Goal: Information Seeking & Learning: Learn about a topic

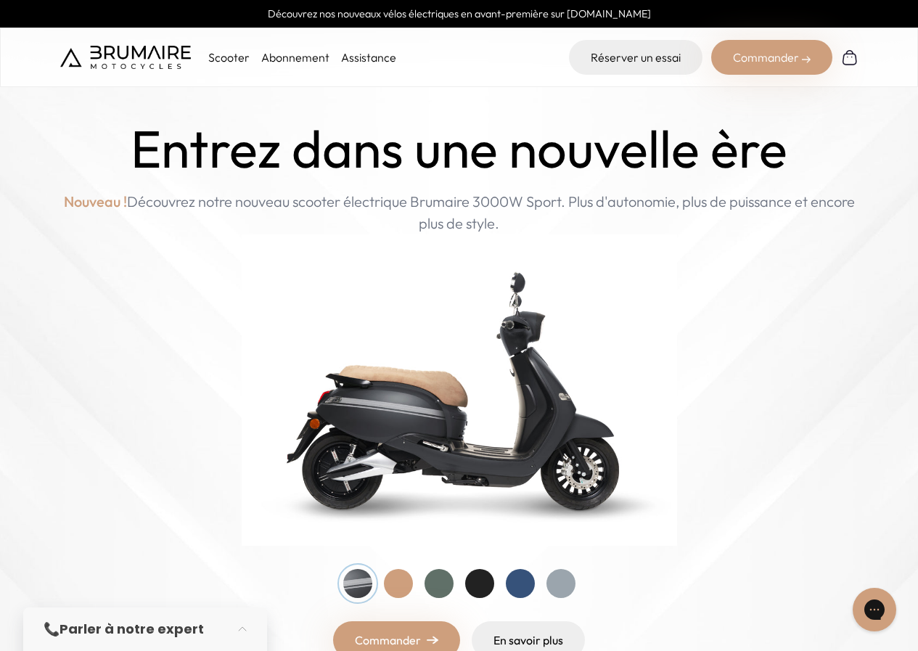
click at [394, 586] on div at bounding box center [398, 583] width 29 height 29
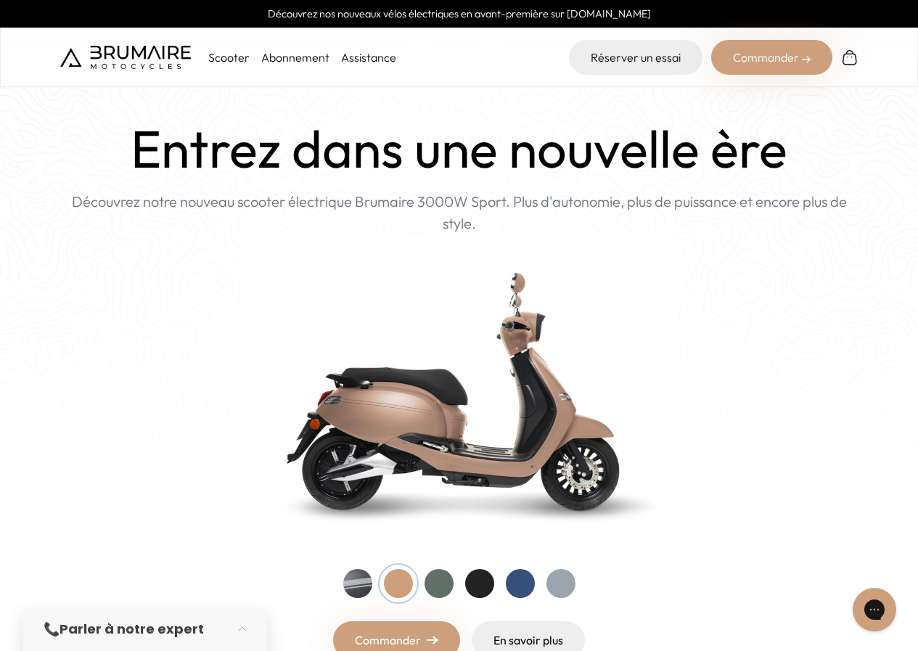
click at [434, 583] on div at bounding box center [439, 583] width 29 height 29
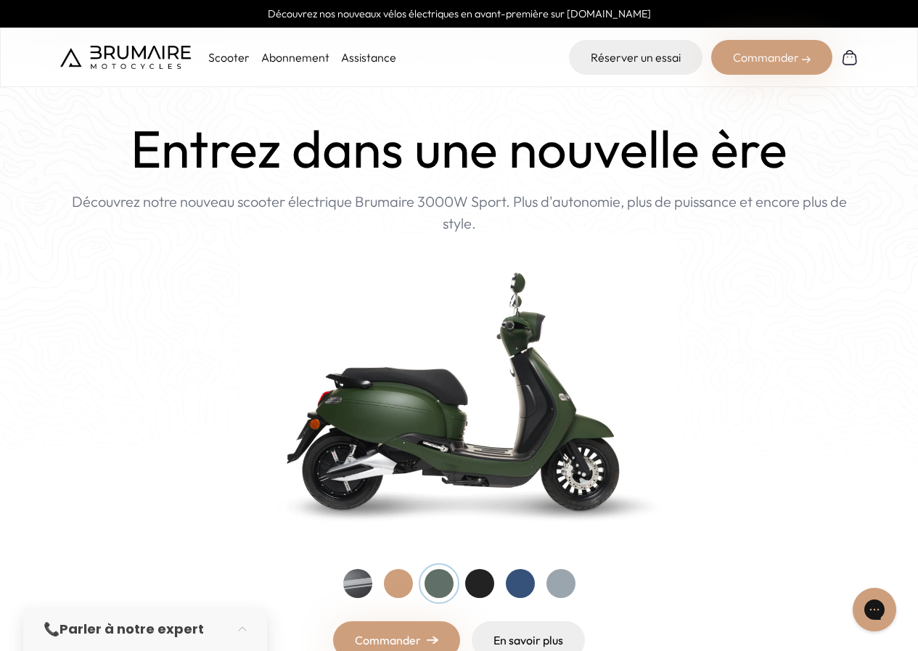
click at [474, 582] on div at bounding box center [479, 583] width 29 height 29
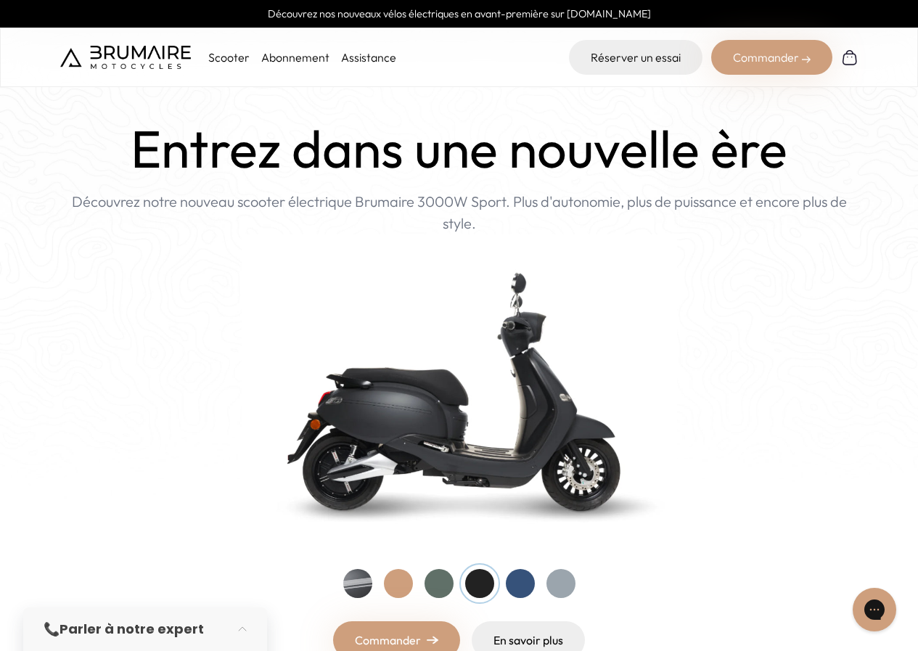
click at [520, 581] on div at bounding box center [520, 583] width 29 height 29
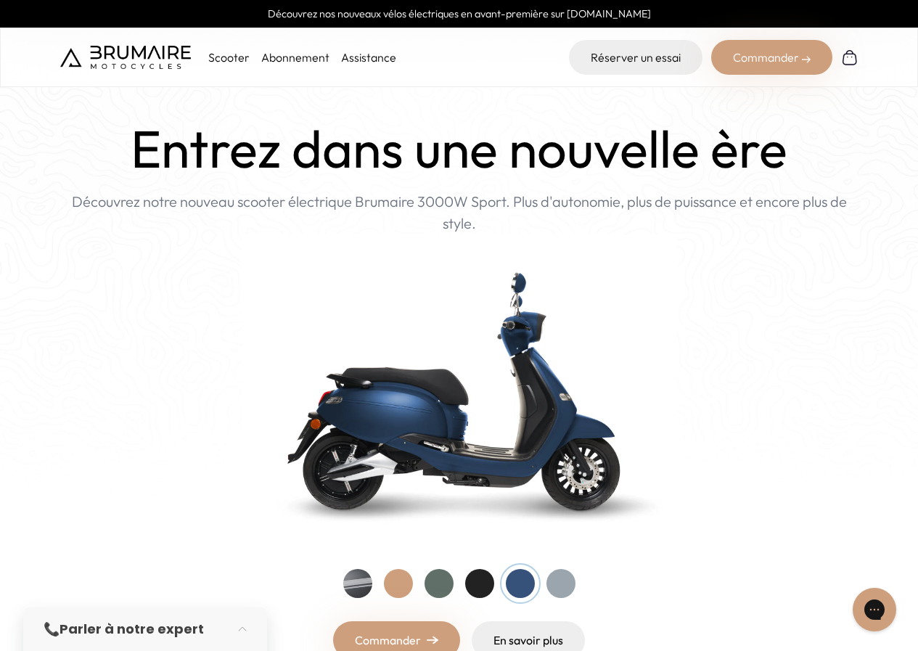
click at [563, 584] on div at bounding box center [560, 583] width 29 height 29
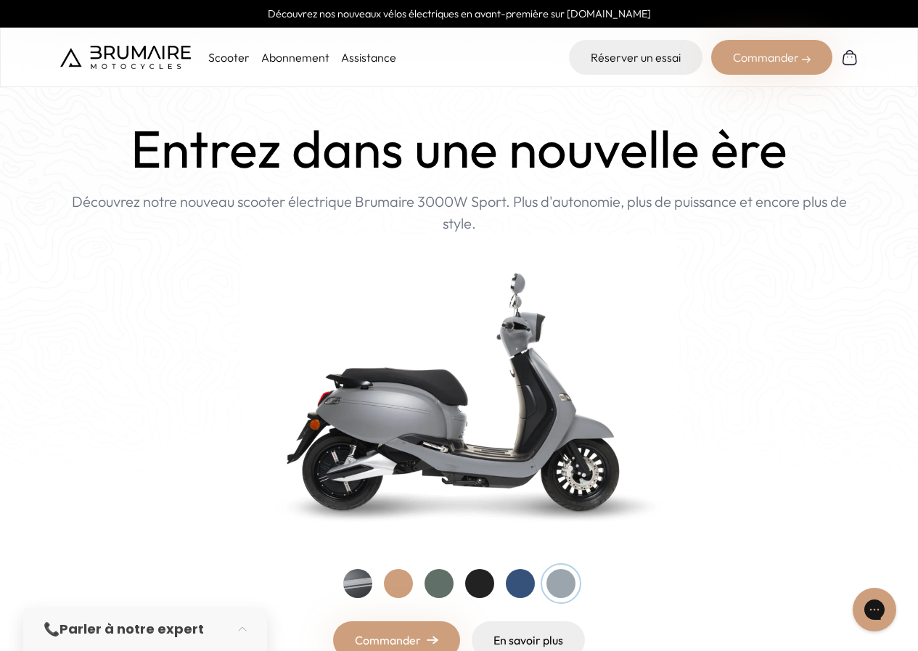
click at [364, 587] on div at bounding box center [357, 583] width 29 height 29
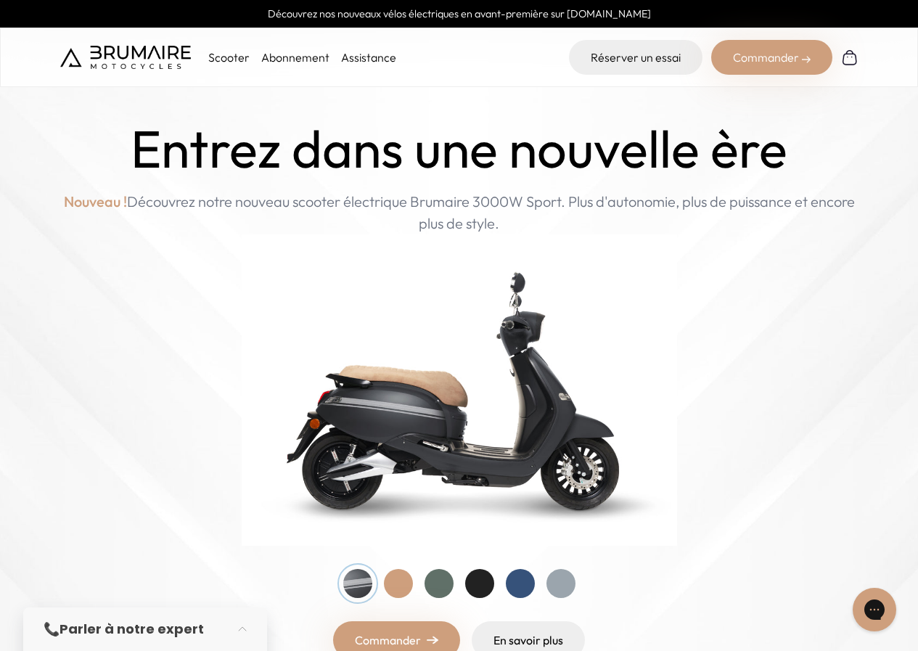
click at [560, 578] on div at bounding box center [560, 583] width 29 height 29
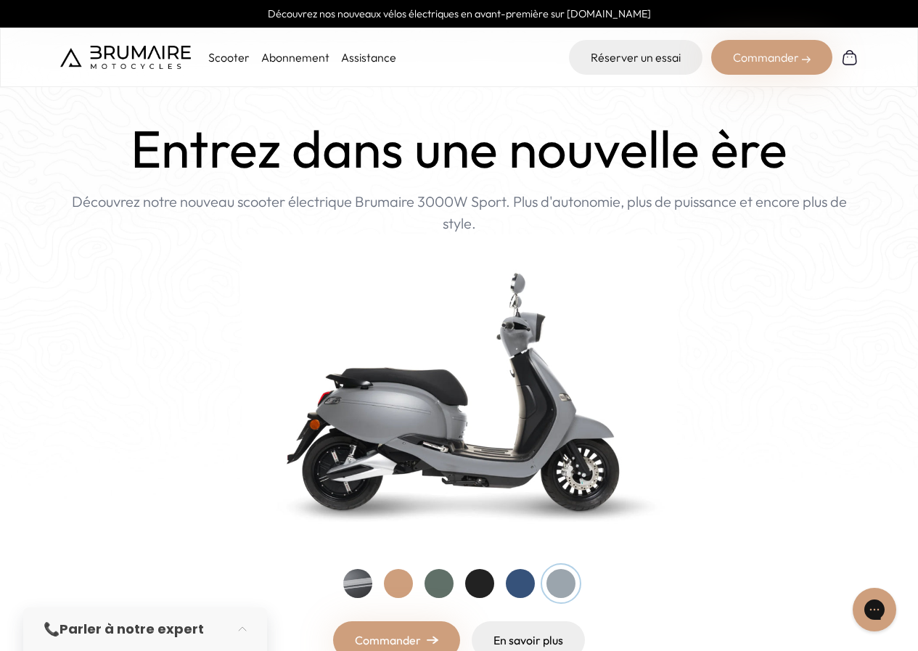
click at [521, 585] on div at bounding box center [520, 583] width 29 height 29
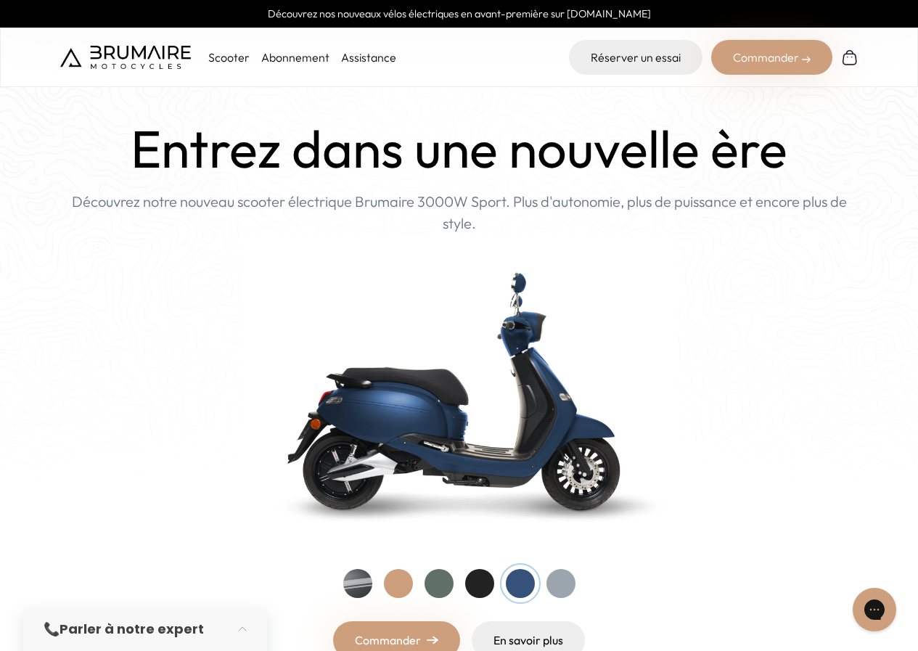
click at [483, 589] on div at bounding box center [479, 583] width 29 height 29
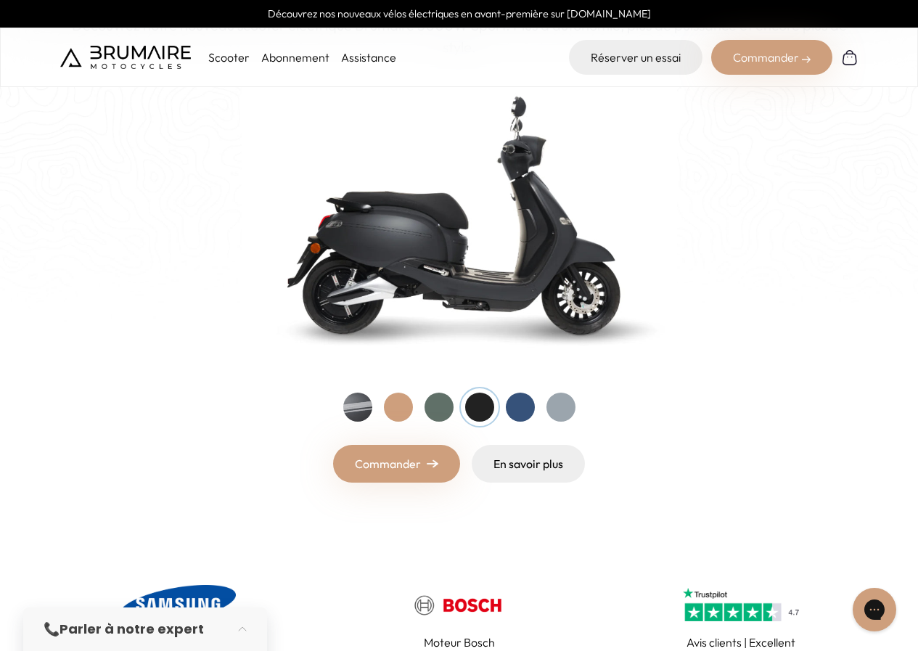
scroll to position [218, 0]
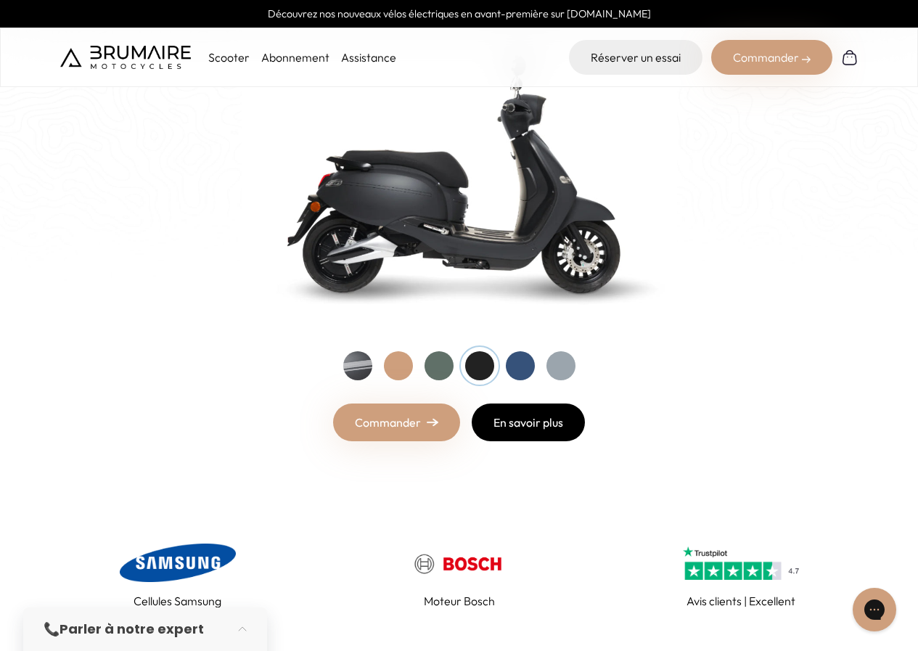
click at [545, 422] on link "En savoir plus" at bounding box center [528, 422] width 113 height 38
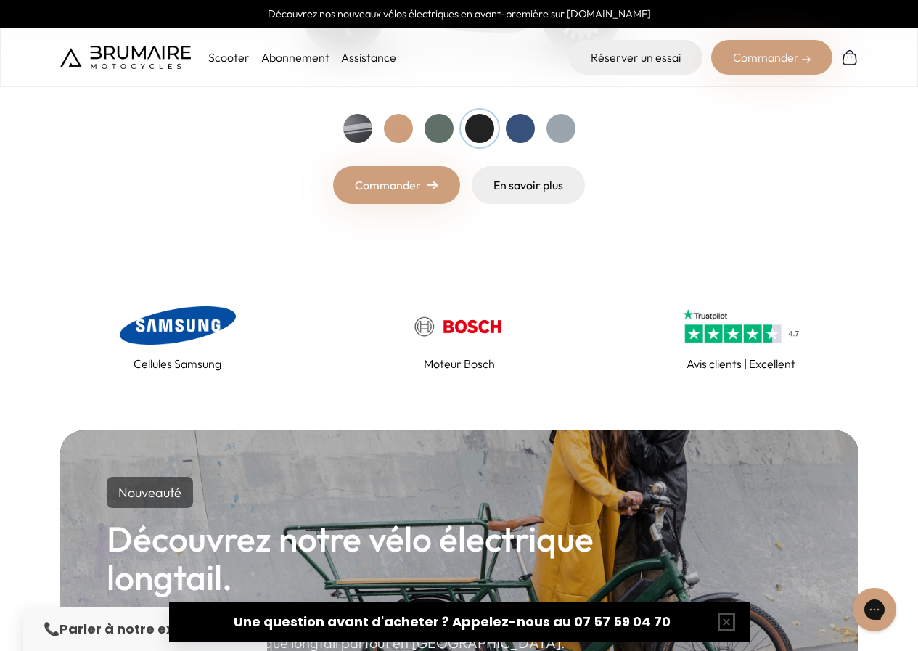
scroll to position [653, 0]
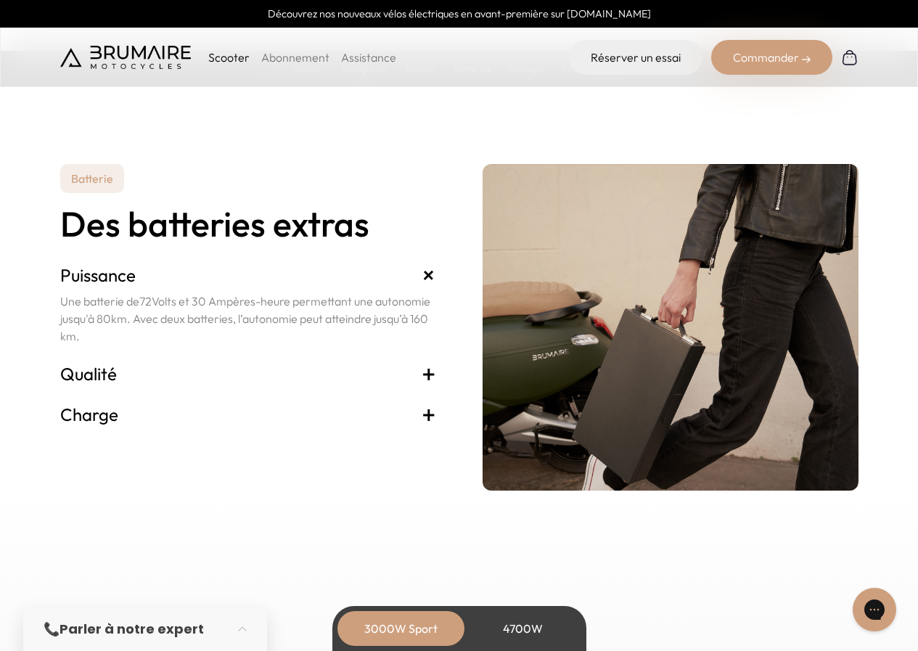
scroll to position [2975, 0]
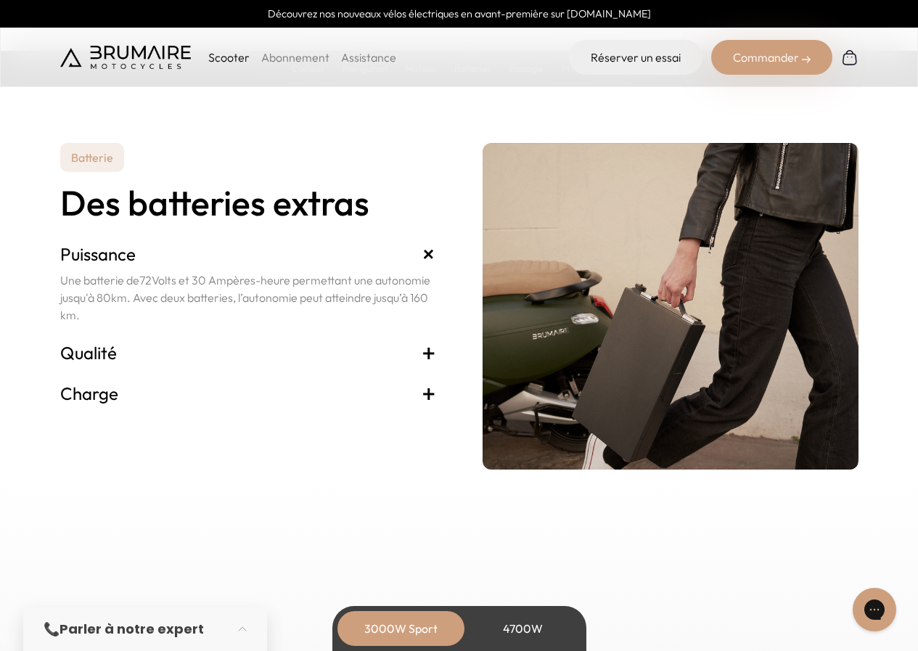
click at [427, 348] on span "+" at bounding box center [429, 352] width 15 height 23
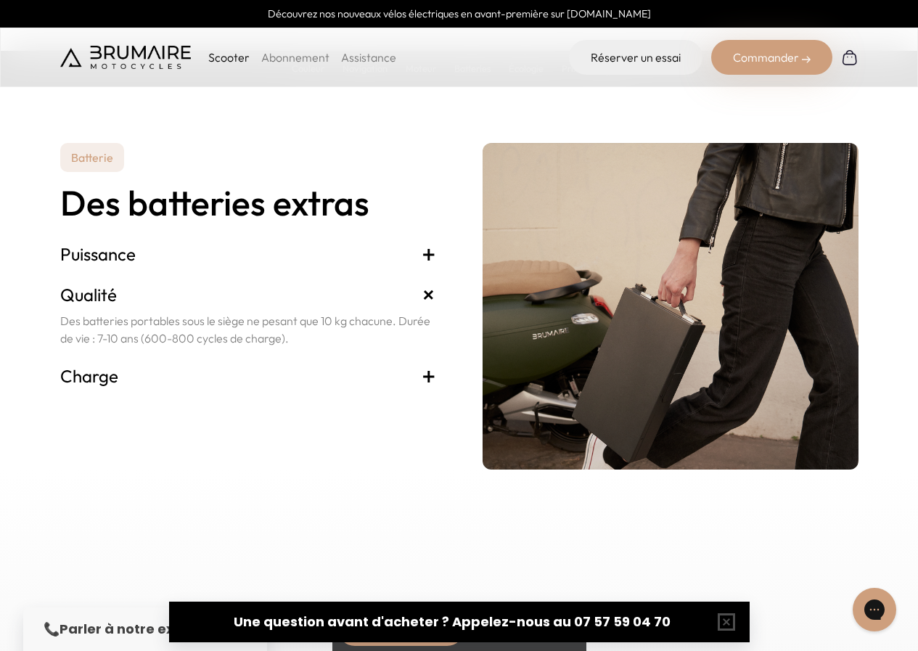
click at [424, 376] on span "+" at bounding box center [429, 375] width 15 height 23
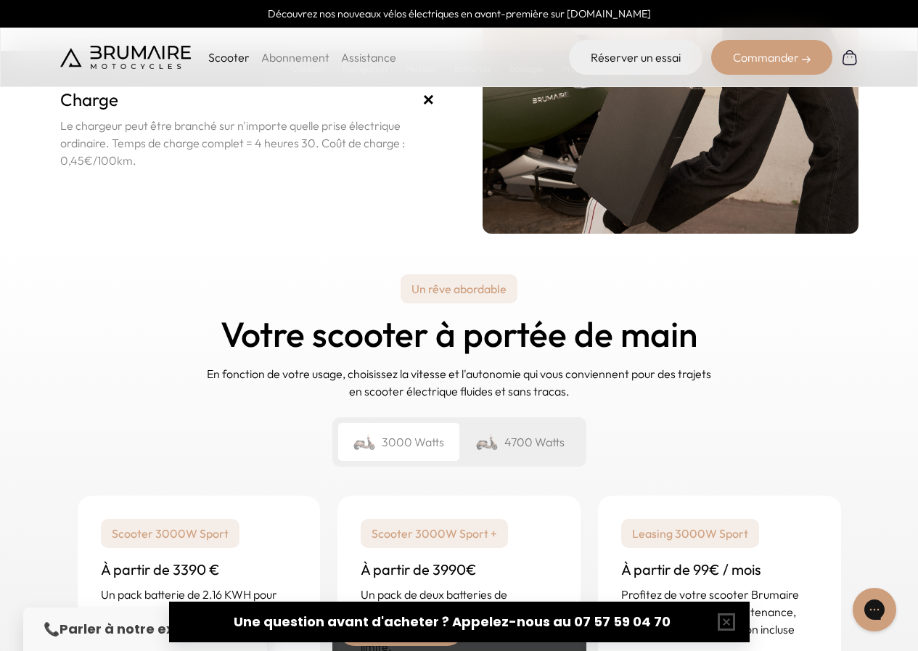
scroll to position [3265, 0]
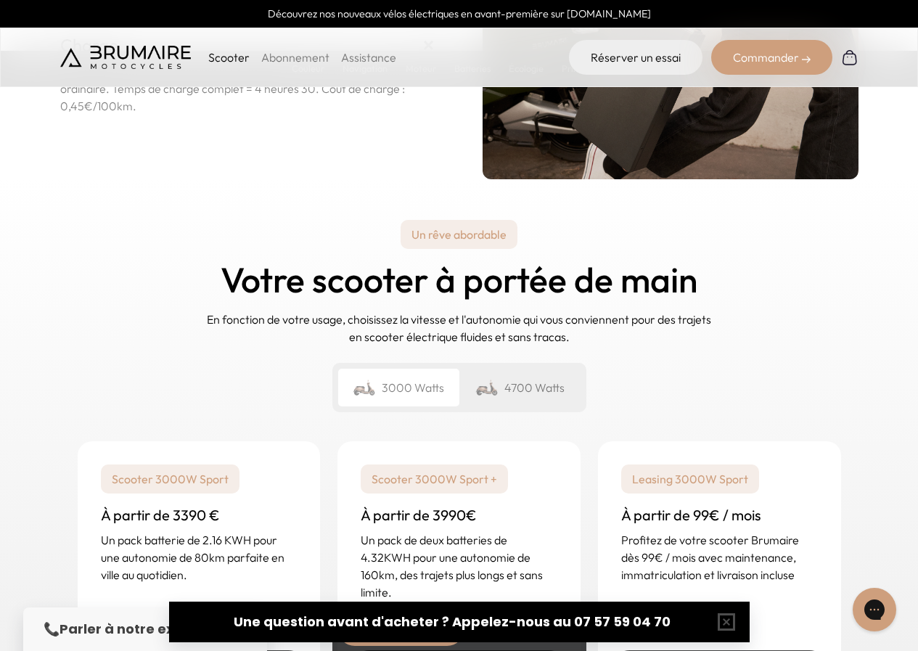
click at [553, 386] on div "4700 Watts" at bounding box center [519, 388] width 121 height 38
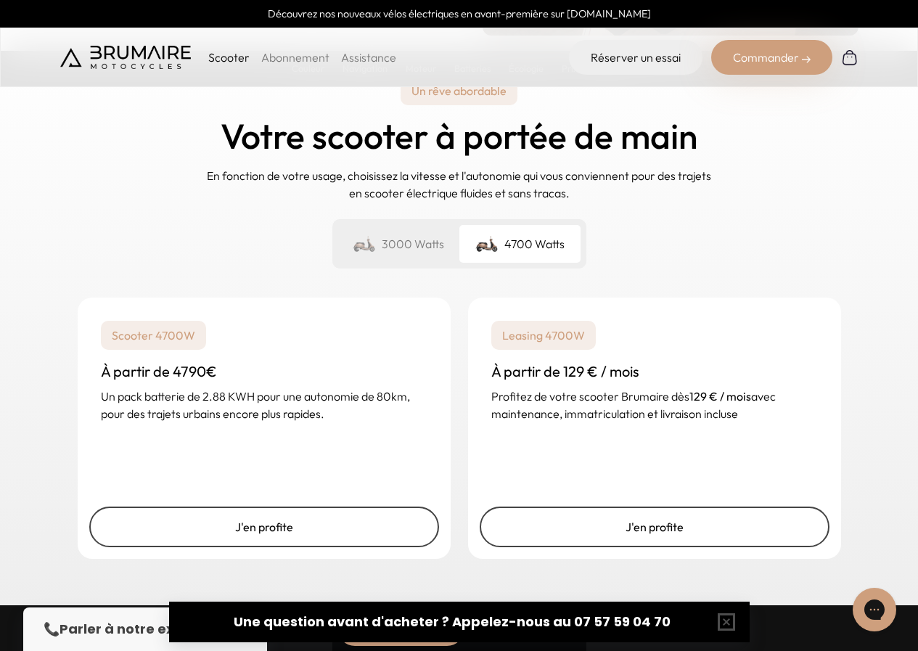
scroll to position [3411, 0]
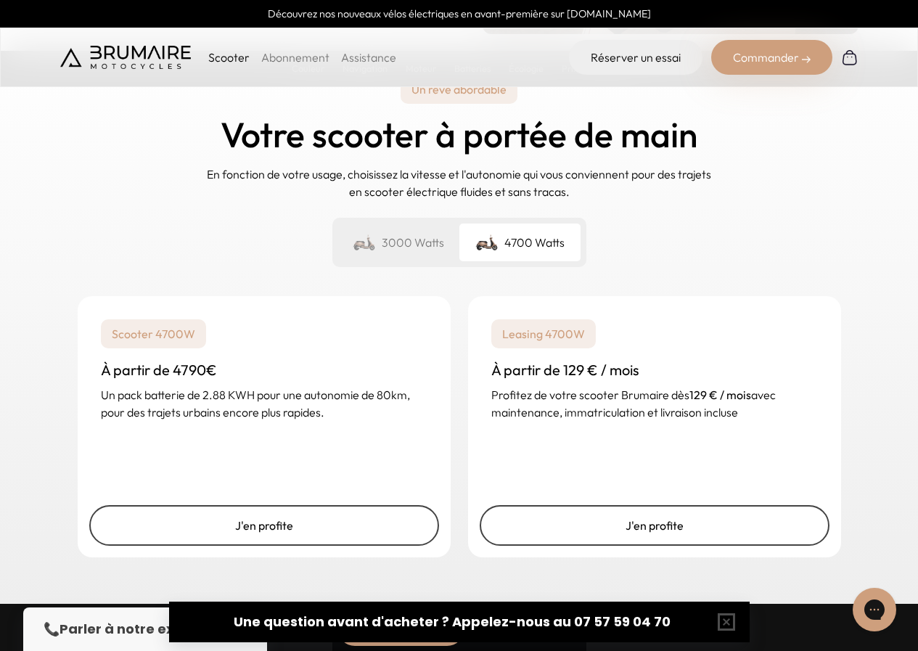
click at [401, 247] on div "3000 Watts" at bounding box center [398, 242] width 121 height 38
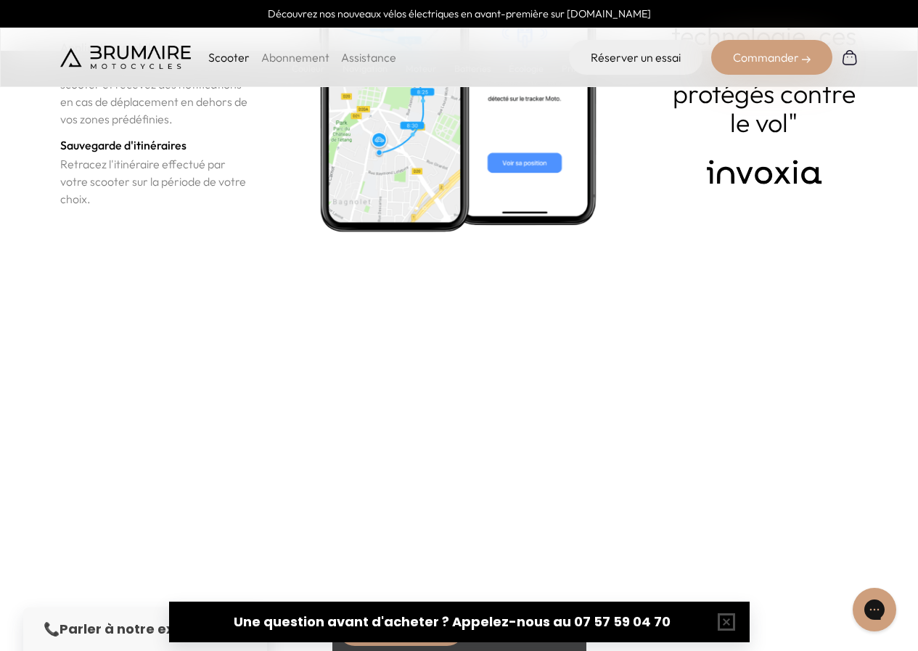
scroll to position [5225, 0]
